Goal: Information Seeking & Learning: Check status

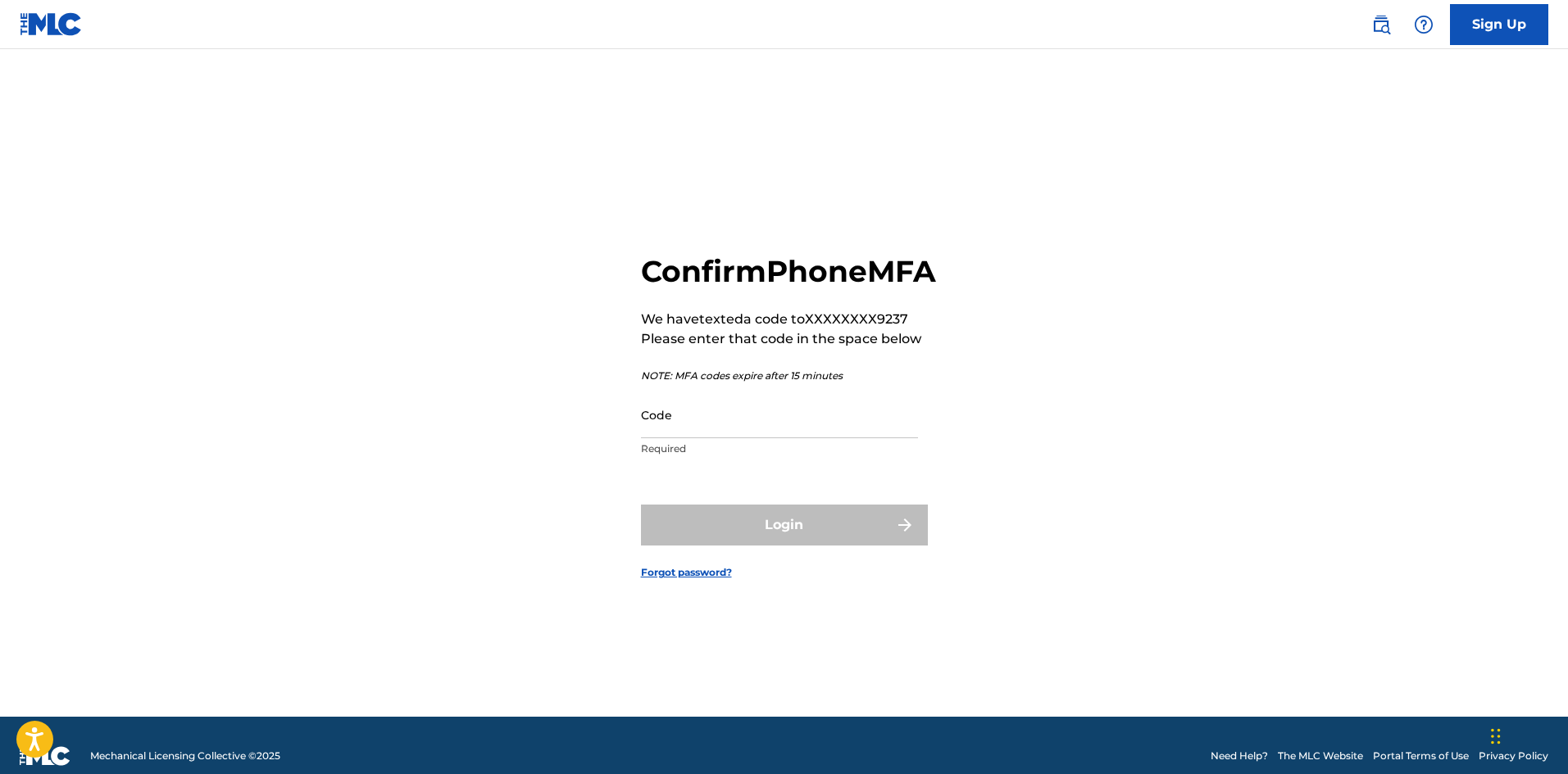
click at [708, 436] on input "Code" at bounding box center [779, 414] width 277 height 46
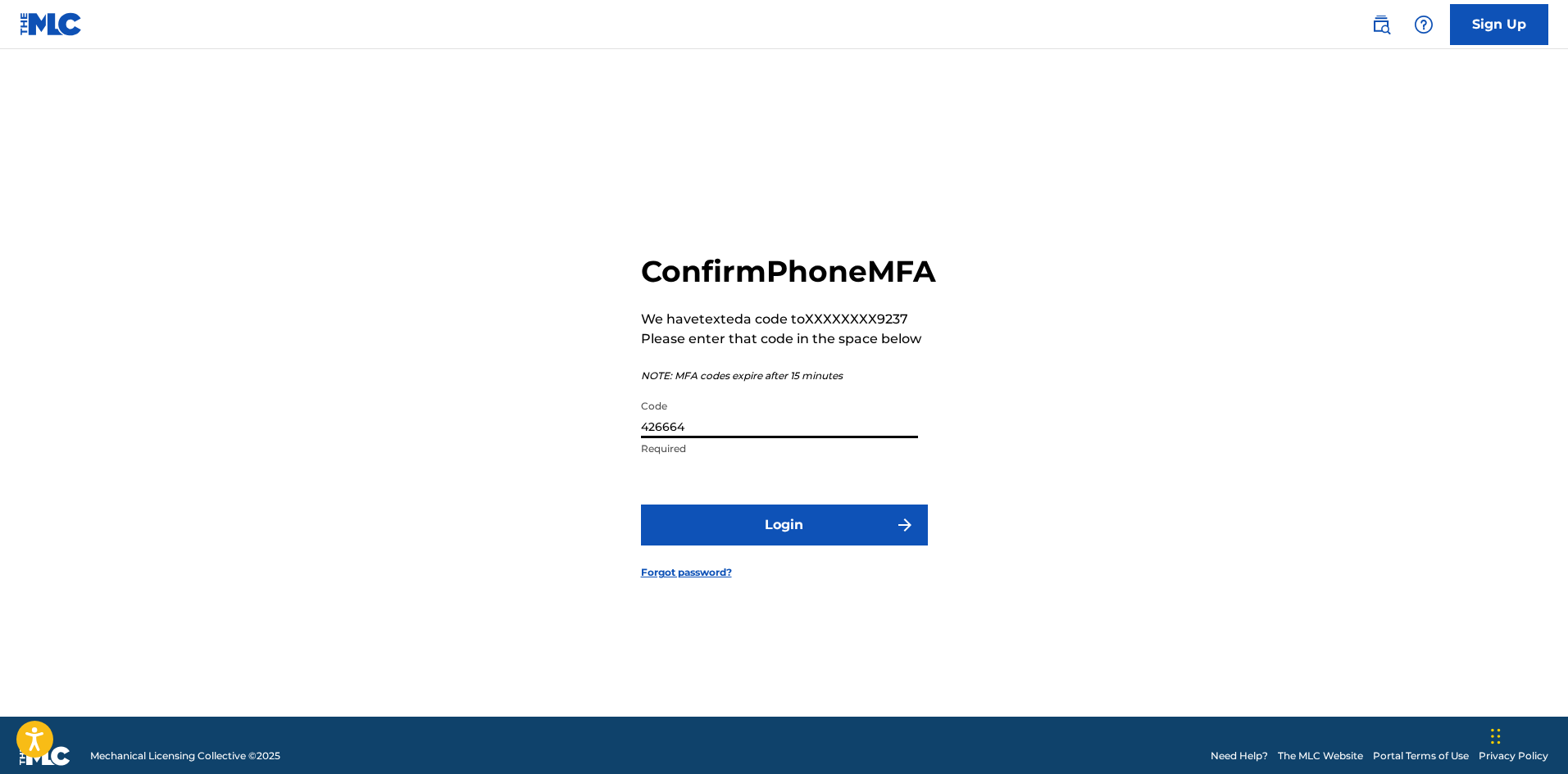
type input "426664"
click at [816, 546] on button "Login" at bounding box center [785, 525] width 287 height 41
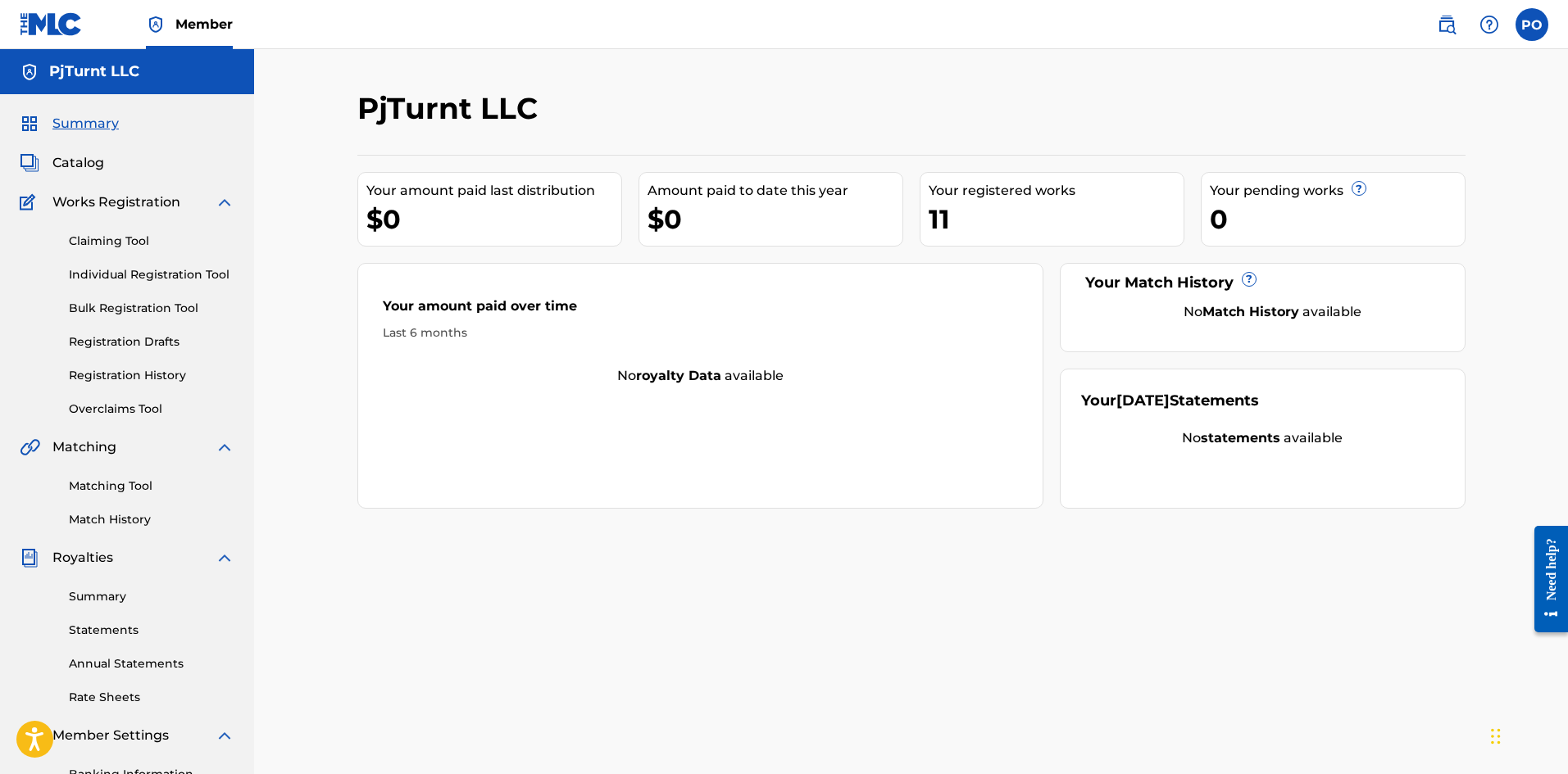
scroll to position [242, 0]
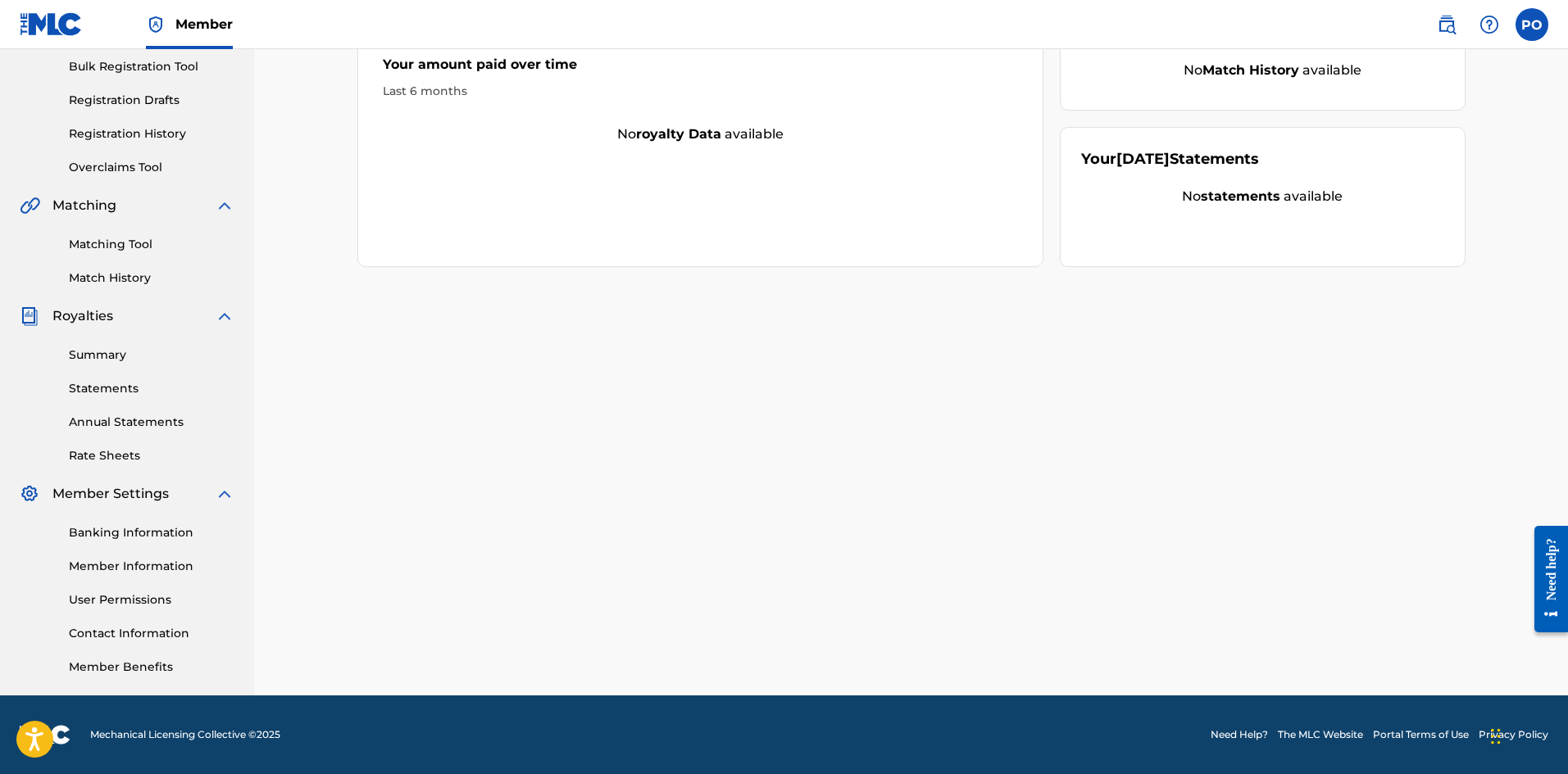
click at [119, 355] on link "Summary" at bounding box center [151, 356] width 166 height 17
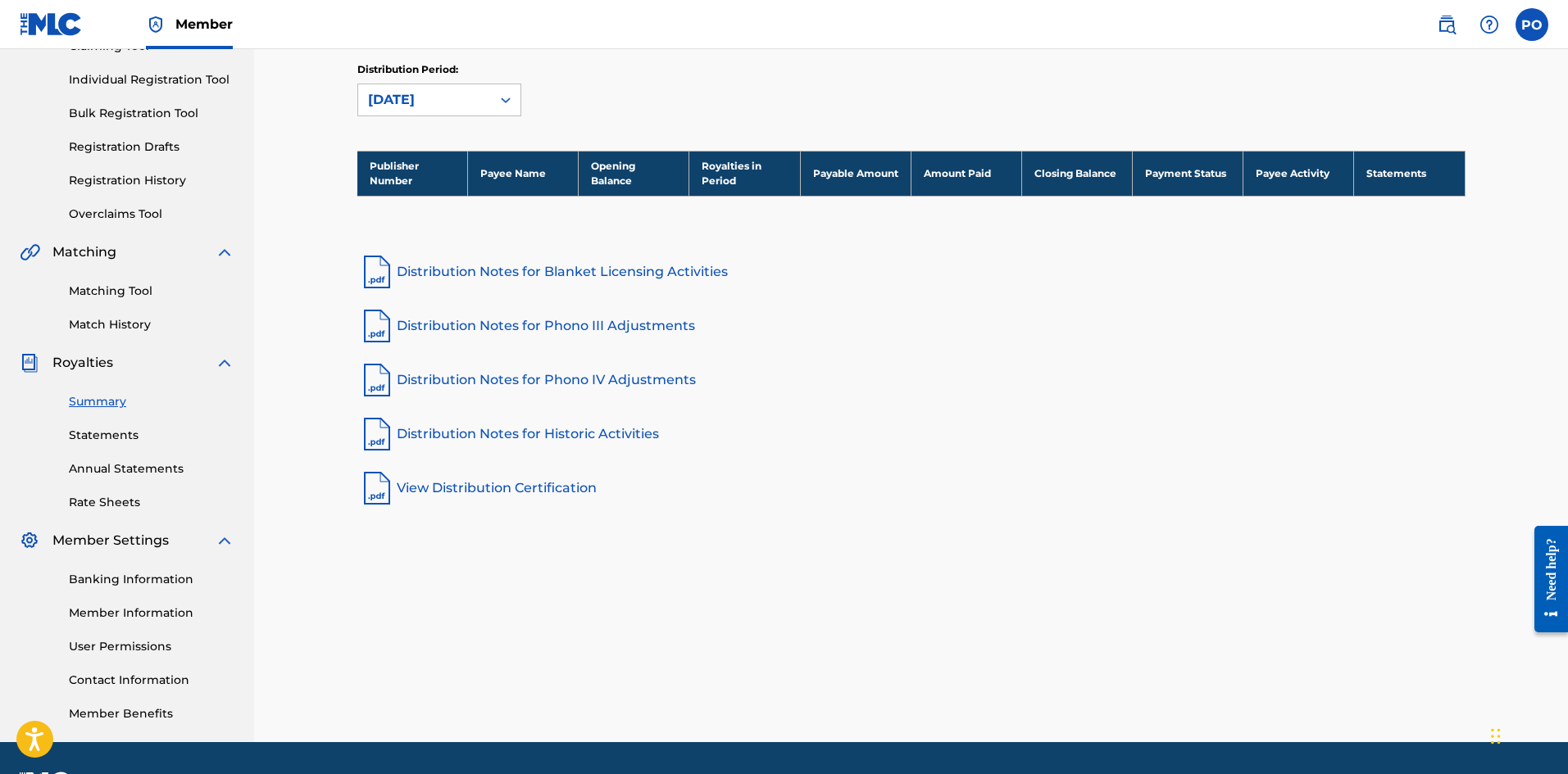
scroll to position [196, 0]
click at [122, 432] on link "Statements" at bounding box center [151, 435] width 166 height 17
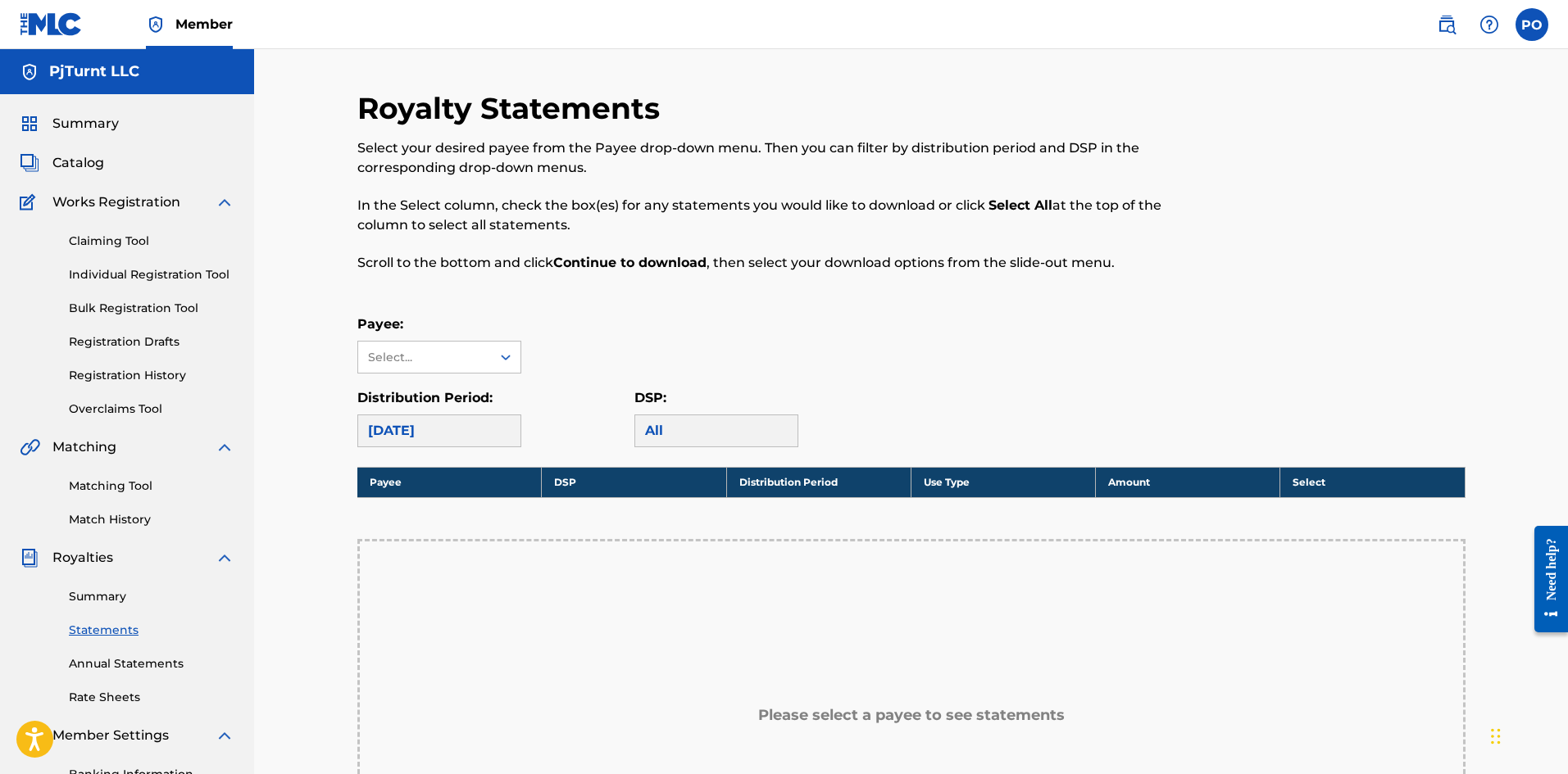
click at [486, 375] on div "Payee: Select... Distribution Period: [DATE] DSP: All" at bounding box center [911, 381] width 1108 height 133
click at [504, 349] on icon at bounding box center [505, 357] width 16 height 16
click at [490, 383] on div "No options" at bounding box center [440, 390] width 162 height 33
click at [525, 431] on div "Distribution Period: [DATE]" at bounding box center [496, 417] width 277 height 59
click at [109, 669] on link "Annual Statements" at bounding box center [151, 664] width 166 height 17
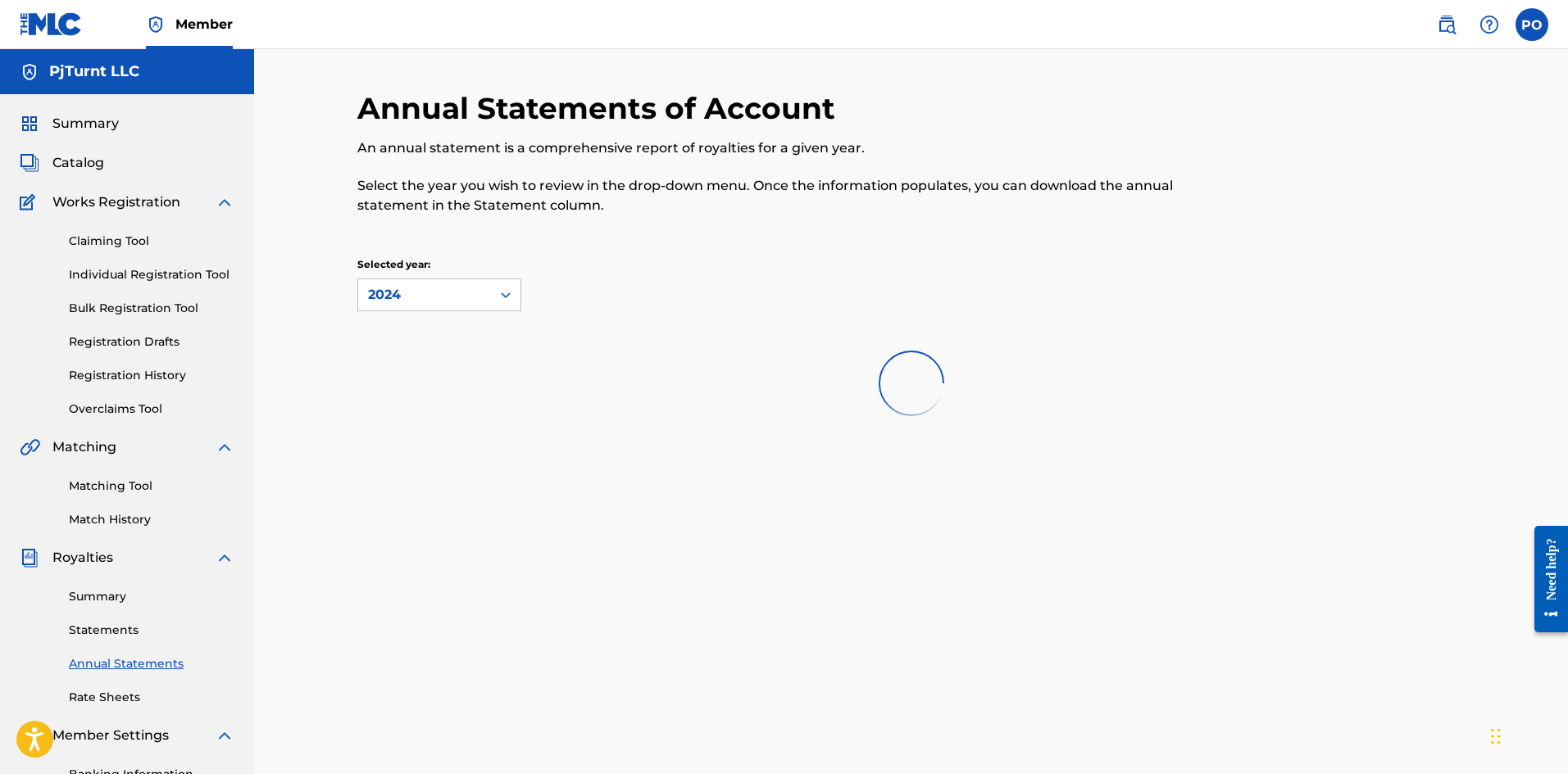
click at [127, 626] on link "Statements" at bounding box center [151, 630] width 166 height 17
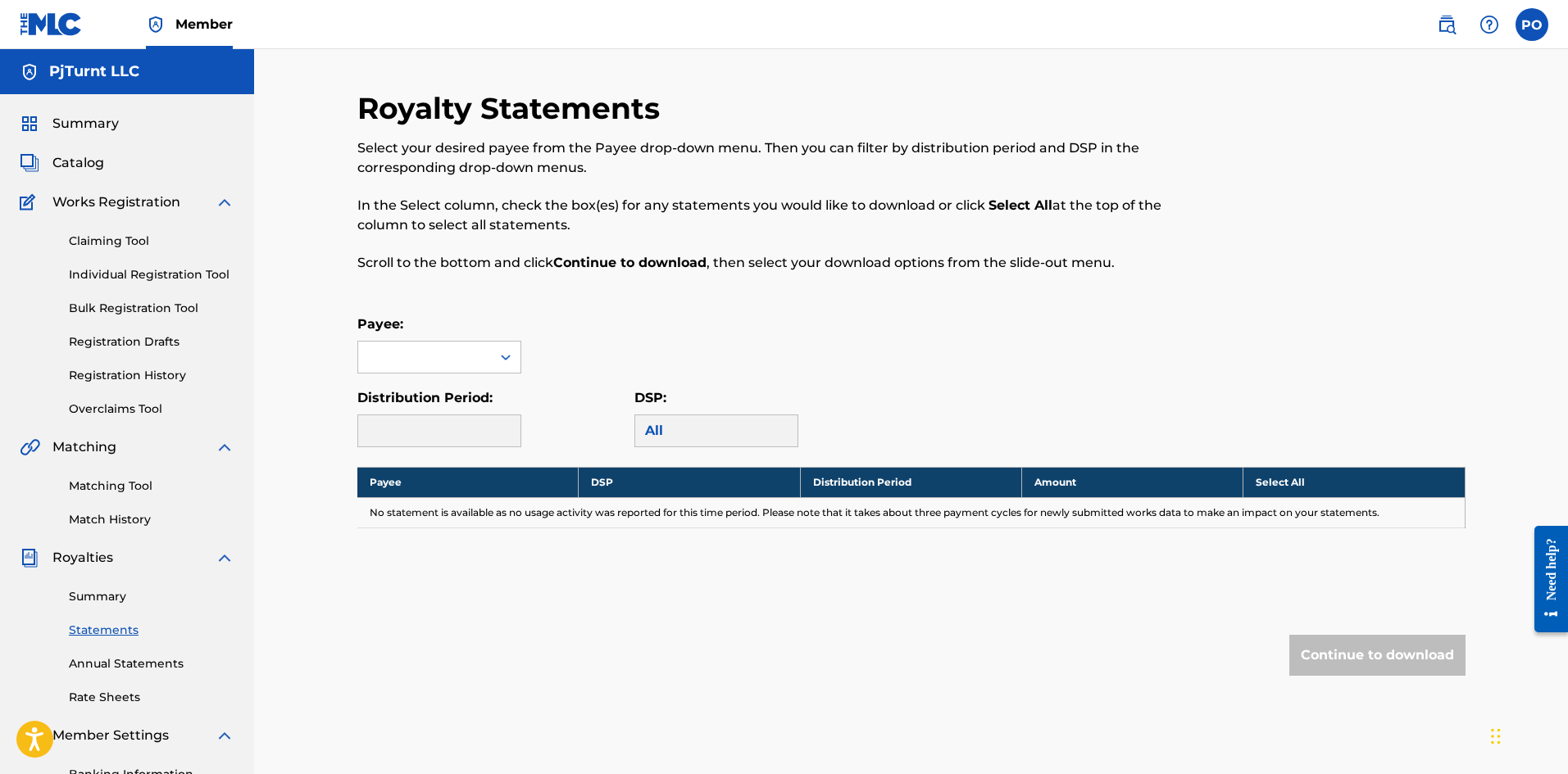
click at [455, 433] on div at bounding box center [440, 431] width 164 height 33
click at [495, 351] on div at bounding box center [505, 357] width 30 height 30
click at [551, 335] on div "Payee: Use Up and Down to choose options, press Enter to select the currently f…" at bounding box center [911, 343] width 1108 height 59
click at [139, 107] on div "Summary Catalog Works Registration Claiming Tool Individual Registration Tool B…" at bounding box center [127, 516] width 255 height 843
click at [98, 118] on span "Summary" at bounding box center [85, 123] width 67 height 19
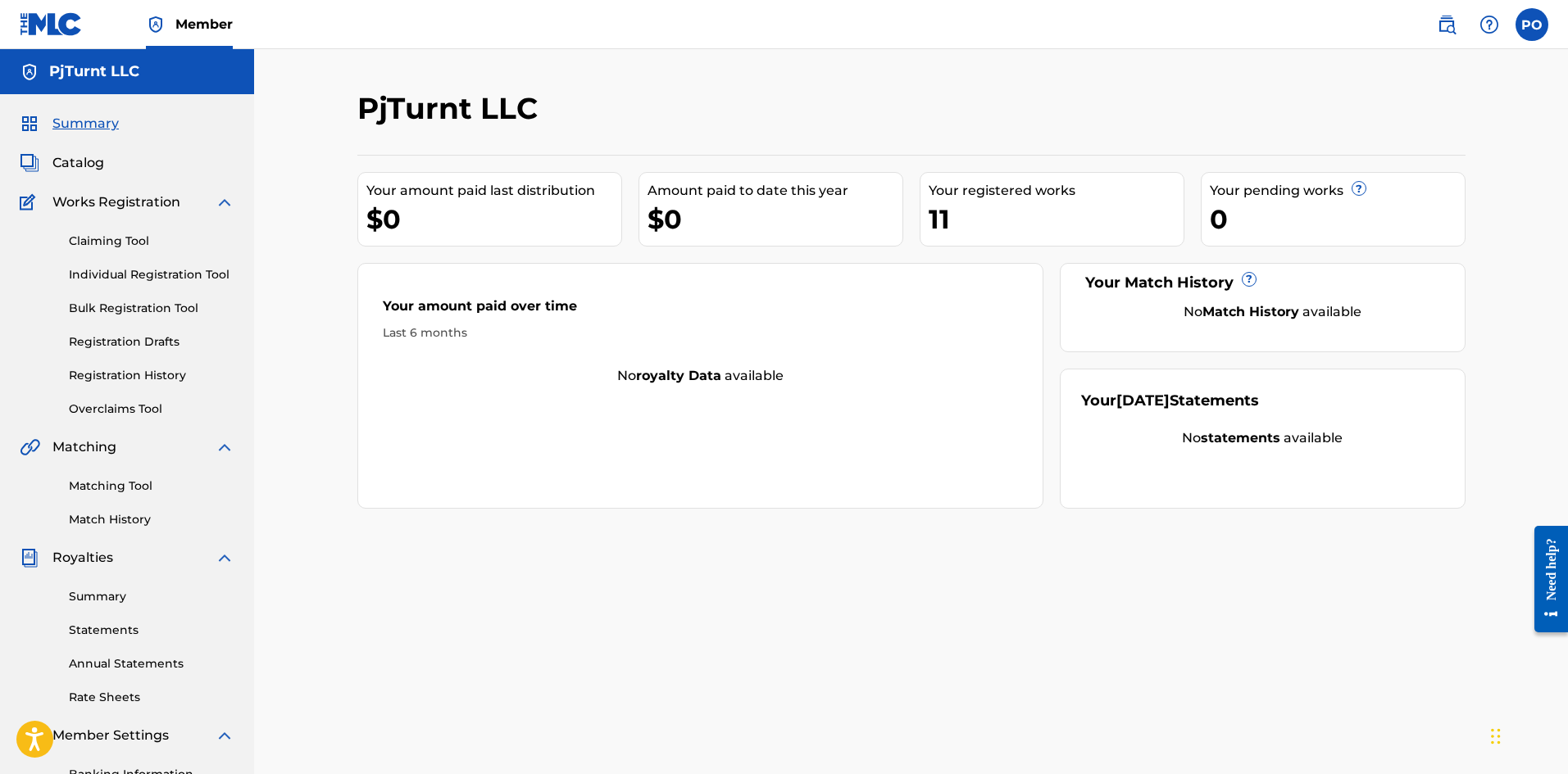
click at [85, 159] on span "Catalog" at bounding box center [78, 163] width 52 height 19
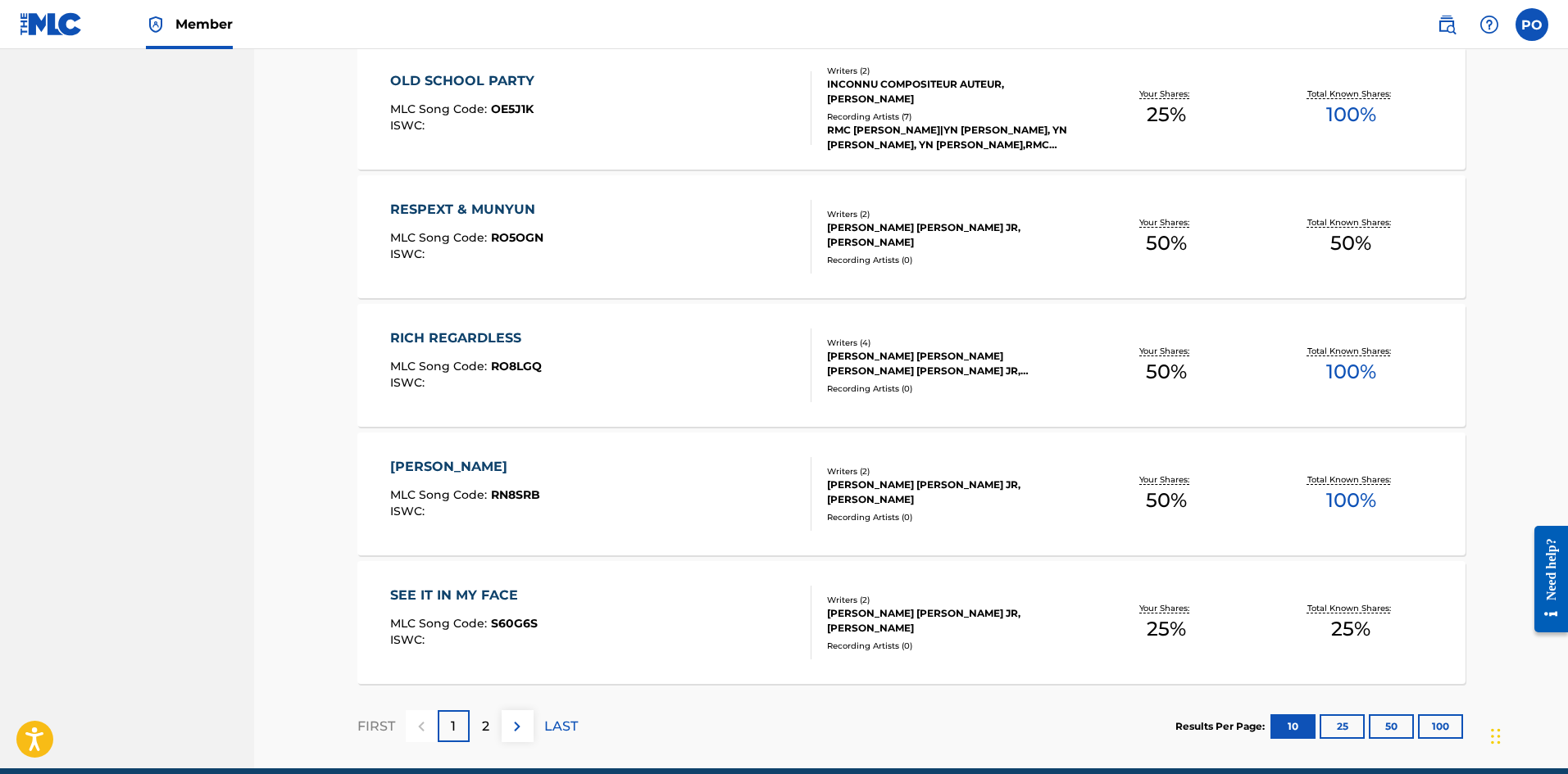
scroll to position [1102, 0]
